Goal: Task Accomplishment & Management: Complete application form

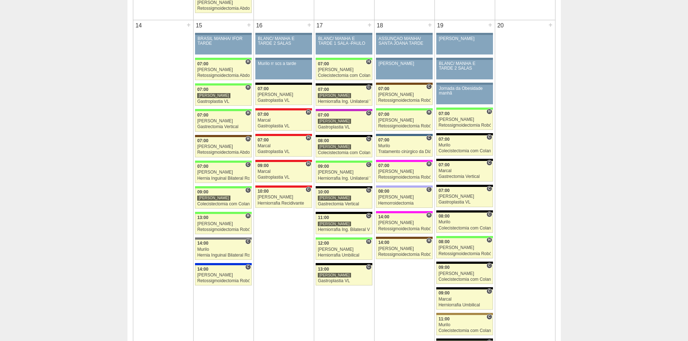
scroll to position [758, 0]
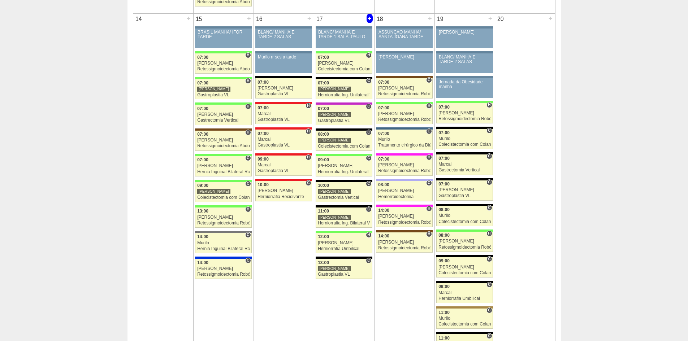
click at [368, 20] on div "+" at bounding box center [370, 18] width 6 height 9
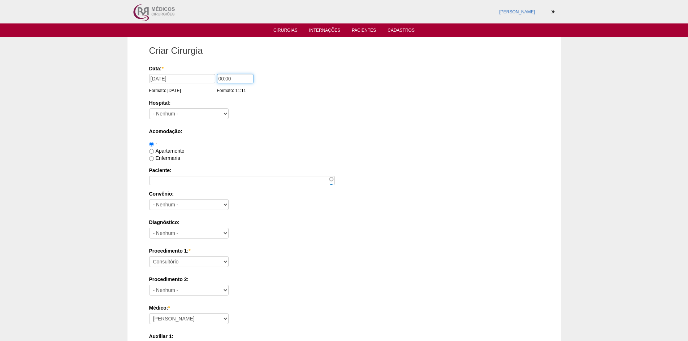
click at [223, 78] on input "00:00" at bounding box center [235, 78] width 36 height 9
type input "14:00"
click at [194, 114] on select "- Nenhum - 9 de Julho Albert Einstein Alvorada América Assunção Bartira Benefic…" at bounding box center [188, 113] width 79 height 11
select select "67"
click at [149, 108] on select "- Nenhum - 9 de Julho Albert Einstein Alvorada América Assunção Bartira Benefic…" at bounding box center [188, 113] width 79 height 11
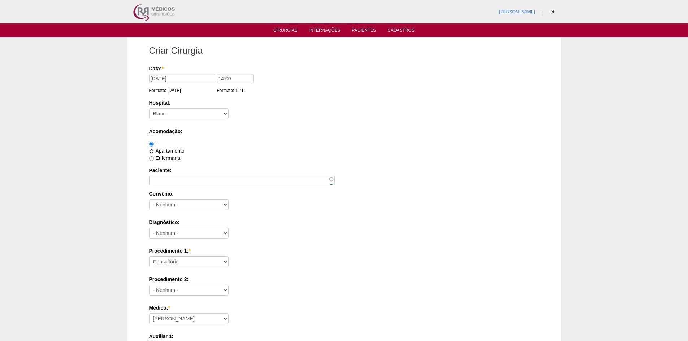
click at [152, 151] on input "Apartamento" at bounding box center [151, 151] width 5 height 5
radio input "true"
click at [160, 180] on input "Paciente:" at bounding box center [242, 180] width 186 height 9
paste input "[PERSON_NAME]"
type input "[PERSON_NAME]"
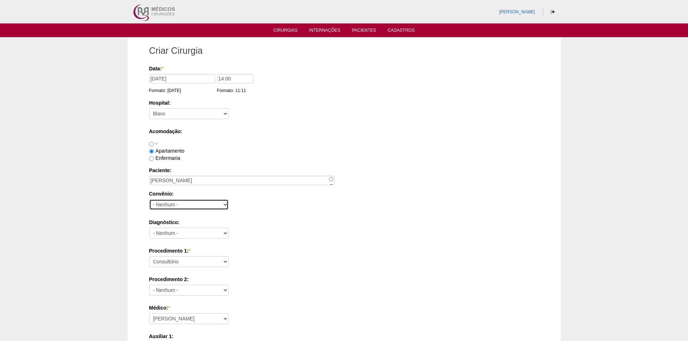
click at [168, 204] on select "- Nenhum - Abet Afresp Allianz Amil Blue Life Caasp Cabesp Caixa de Pensões Car…" at bounding box center [188, 204] width 79 height 11
select select "8907"
click at [149, 199] on select "- Nenhum - Abet Afresp Allianz Amil Blue Life Caasp Cabesp Caixa de Pensões Car…" at bounding box center [188, 204] width 79 height 11
click at [189, 234] on select "- Nenhum - Abdome Agudo Abscesso Hepático Abscesso Perianal Abscesso Peritoneal…" at bounding box center [188, 233] width 79 height 11
select select "3707"
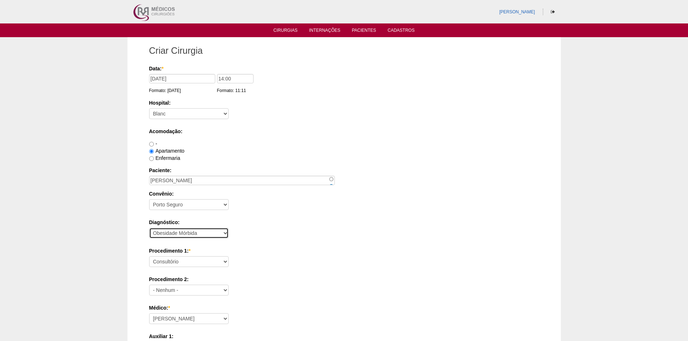
click at [149, 228] on select "- Nenhum - Abdome Agudo Abscesso Hepático Abscesso Perianal Abscesso Peritoneal…" at bounding box center [188, 233] width 79 height 11
click at [185, 262] on select "Consultório Abscesso Hepático - Drenagem Abscesso perianal Amputação Abdômino P…" at bounding box center [188, 261] width 79 height 11
select select "3710"
click at [149, 256] on select "Consultório Abscesso Hepático - Drenagem Abscesso perianal Amputação Abdômino P…" at bounding box center [188, 261] width 79 height 11
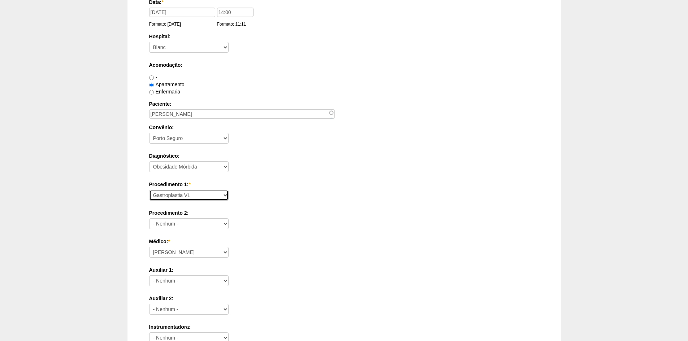
scroll to position [72, 0]
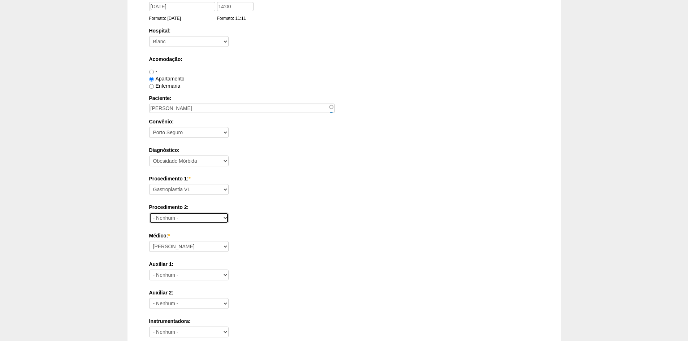
click at [191, 221] on select "- Nenhum - Consultório Abscesso Hepático - Drenagem Abscesso perianal Amputação…" at bounding box center [188, 218] width 79 height 11
select select "3692"
click at [343, 207] on label "Procedimento 2:" at bounding box center [344, 207] width 390 height 7
click at [229, 213] on select "- Nenhum - Consultório Abscesso Hepático - Drenagem Abscesso perianal Amputação…" at bounding box center [188, 218] width 79 height 11
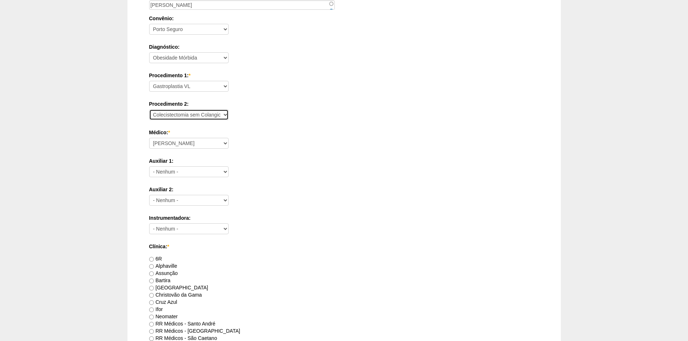
scroll to position [217, 0]
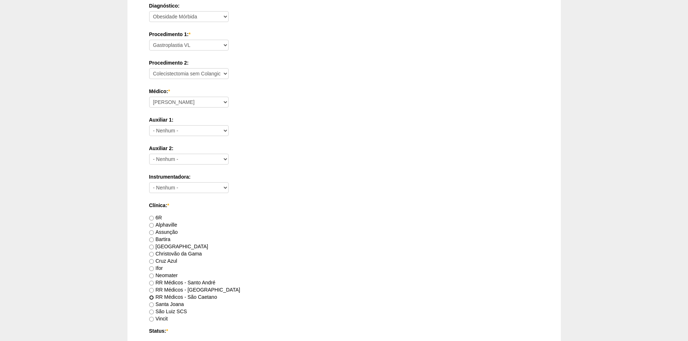
click at [151, 298] on input "RR Médicos - São Caetano" at bounding box center [151, 297] width 5 height 5
radio input "true"
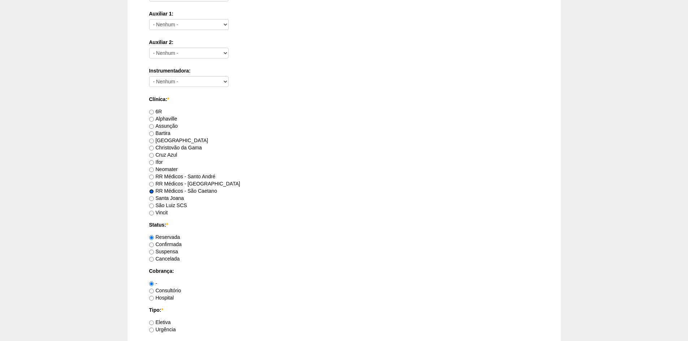
scroll to position [325, 0]
click at [151, 288] on input "Consultório" at bounding box center [151, 289] width 5 height 5
radio input "true"
click at [151, 321] on input "Eletiva" at bounding box center [151, 321] width 5 height 5
radio input "true"
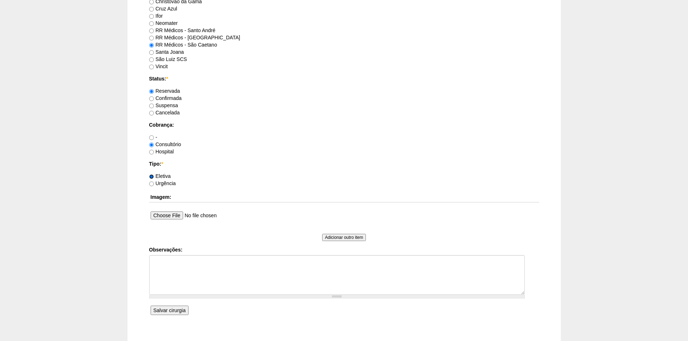
scroll to position [470, 0]
click at [170, 267] on textarea "Observações:" at bounding box center [337, 275] width 376 height 40
click at [152, 259] on textarea "Hiatoplastia" at bounding box center [337, 275] width 376 height 40
click at [159, 259] on textarea "COm Hiatoplastia" at bounding box center [337, 275] width 376 height 40
type textarea "Com Hiatoplastia"
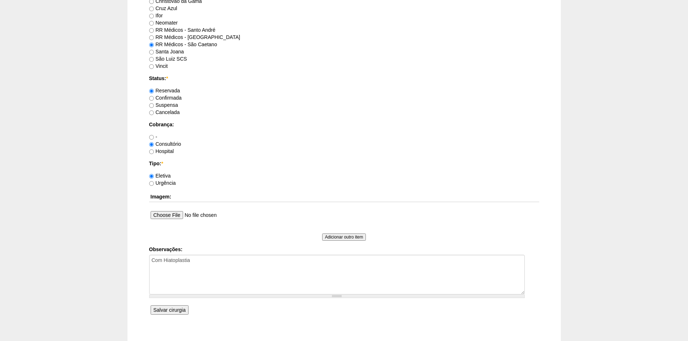
click at [172, 308] on input "Salvar cirurgia" at bounding box center [170, 310] width 38 height 9
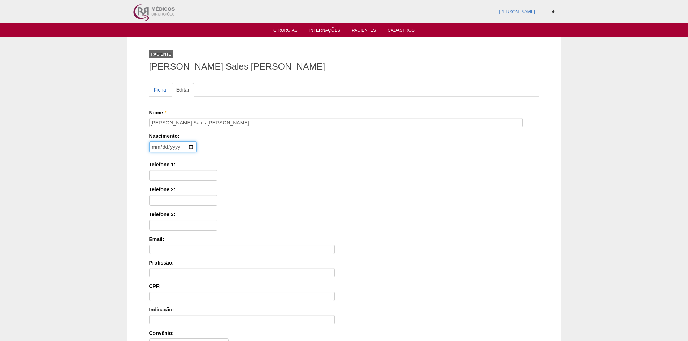
click at [154, 149] on input "date" at bounding box center [173, 147] width 48 height 11
type input "1967-06-27"
click at [167, 173] on input "Telefone 1:" at bounding box center [183, 175] width 68 height 11
paste input "98139-2297"
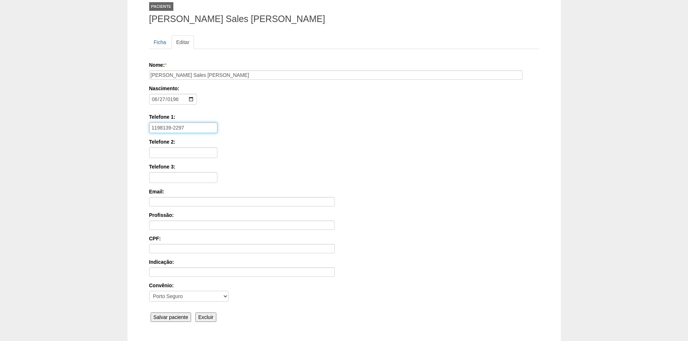
scroll to position [100, 0]
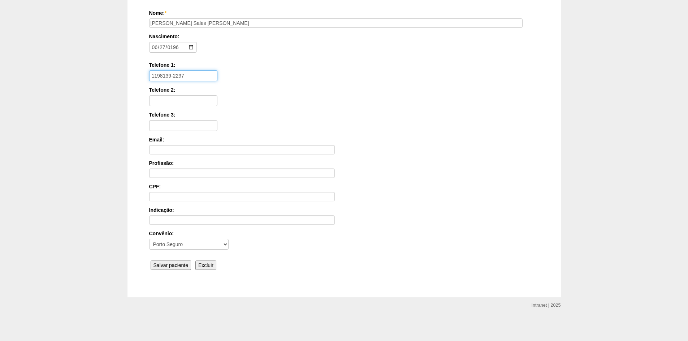
type input "1198139-2297"
click at [170, 268] on input "Salvar paciente" at bounding box center [171, 265] width 41 height 9
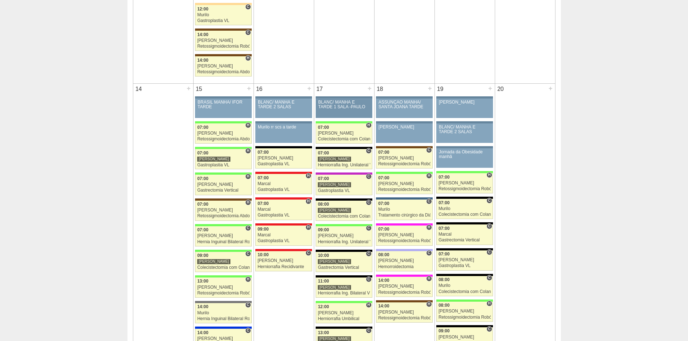
scroll to position [758, 0]
